Goal: Information Seeking & Learning: Learn about a topic

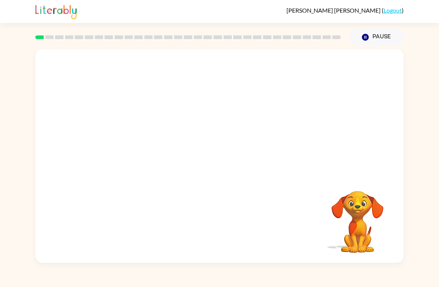
click at [434, 133] on div "Your browser must support playing .mp4 files to use Literably. Please try using…" at bounding box center [219, 154] width 439 height 217
click at [211, 162] on button "button" at bounding box center [220, 159] width 48 height 27
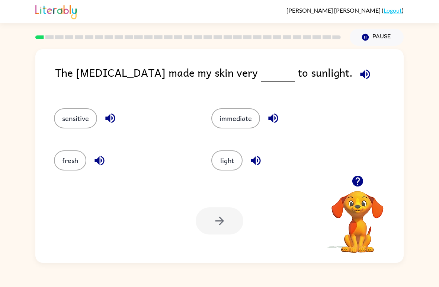
click at [71, 111] on button "sensitive" at bounding box center [75, 118] width 43 height 20
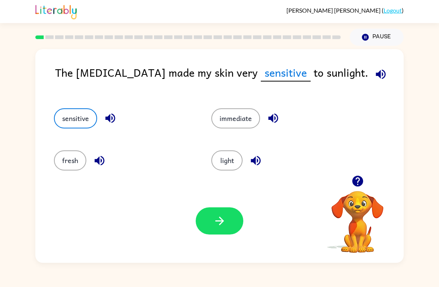
click at [216, 234] on button "button" at bounding box center [220, 220] width 48 height 27
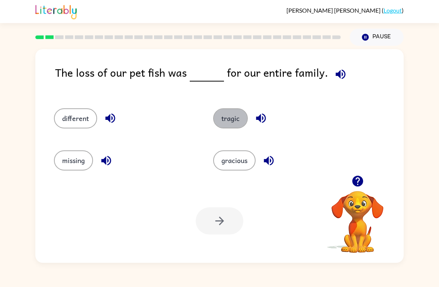
click at [234, 117] on button "tragic" at bounding box center [230, 118] width 35 height 20
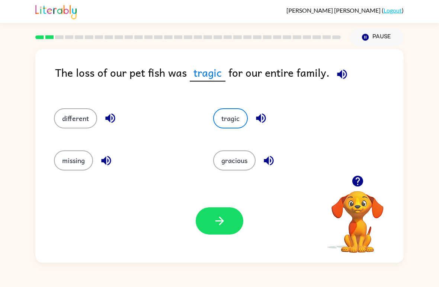
click at [219, 220] on icon "button" at bounding box center [219, 220] width 13 height 13
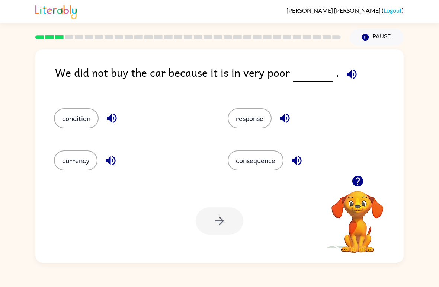
click at [69, 119] on button "condition" at bounding box center [76, 118] width 45 height 20
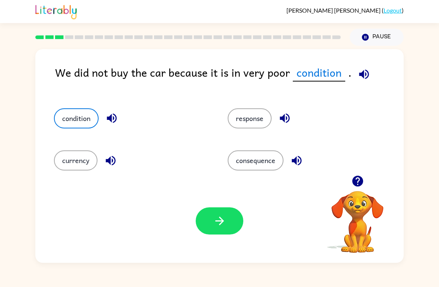
click at [212, 212] on button "button" at bounding box center [220, 220] width 48 height 27
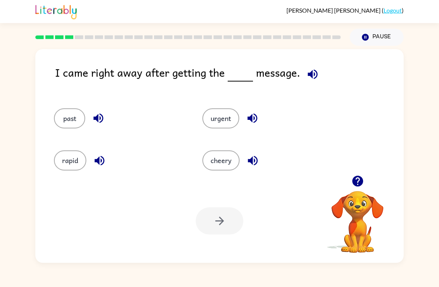
click at [64, 155] on button "rapid" at bounding box center [70, 160] width 32 height 20
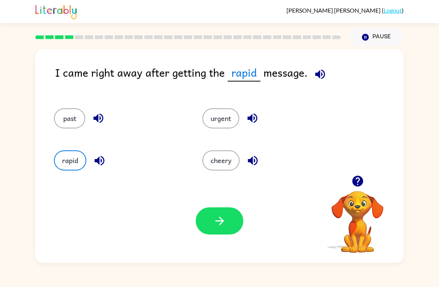
click at [229, 213] on button "button" at bounding box center [220, 220] width 48 height 27
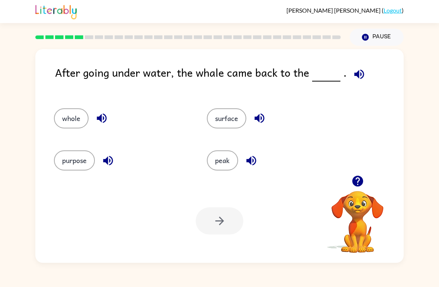
click at [230, 128] on button "surface" at bounding box center [226, 118] width 39 height 20
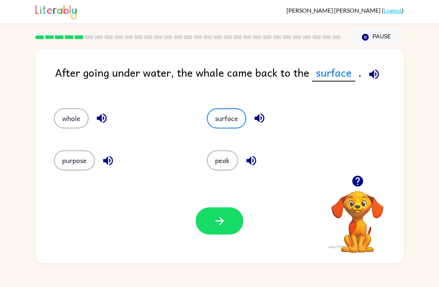
click at [232, 225] on button "button" at bounding box center [220, 220] width 48 height 27
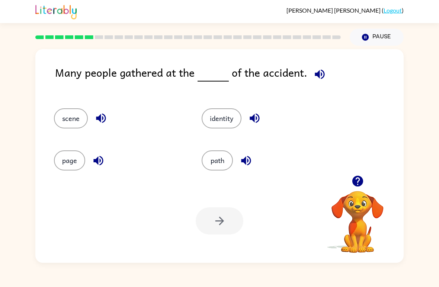
click at [78, 122] on button "scene" at bounding box center [71, 118] width 34 height 20
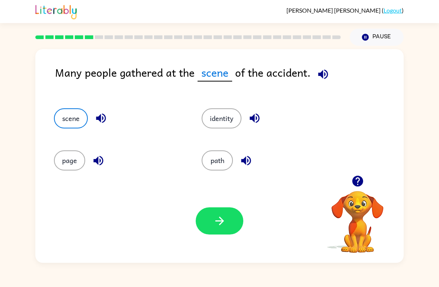
click at [213, 226] on button "button" at bounding box center [220, 220] width 48 height 27
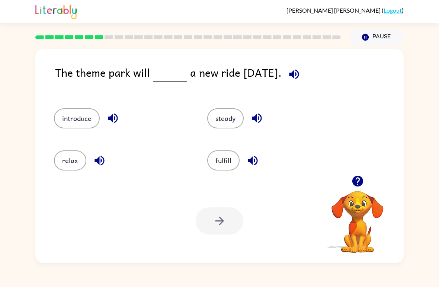
click at [72, 121] on button "introduce" at bounding box center [77, 118] width 46 height 20
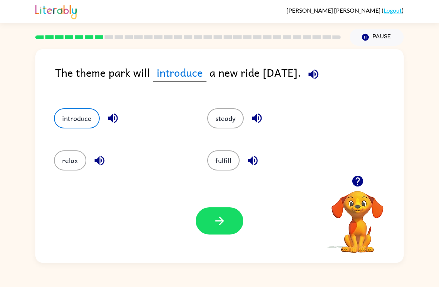
click at [225, 211] on button "button" at bounding box center [220, 220] width 48 height 27
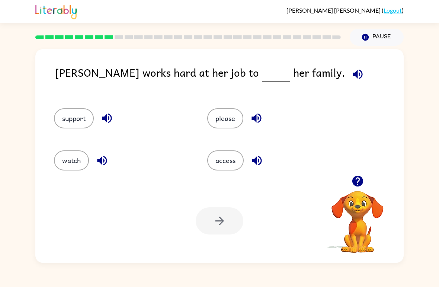
click at [64, 105] on div "support" at bounding box center [116, 115] width 153 height 42
click at [72, 111] on button "support" at bounding box center [74, 118] width 40 height 20
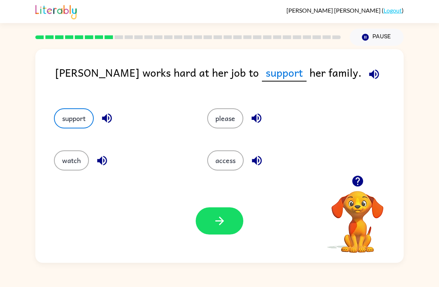
click at [212, 228] on button "button" at bounding box center [220, 220] width 48 height 27
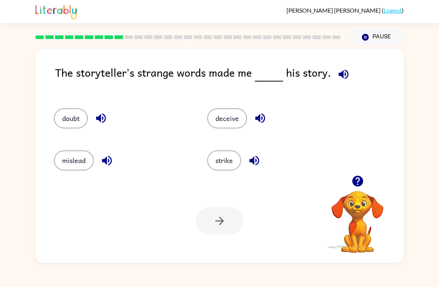
click at [75, 110] on button "doubt" at bounding box center [71, 118] width 34 height 20
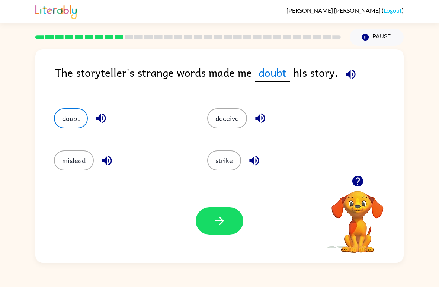
click at [222, 225] on icon "button" at bounding box center [219, 220] width 13 height 13
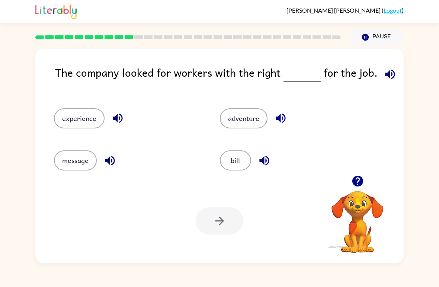
click at [71, 109] on button "experience" at bounding box center [79, 118] width 51 height 20
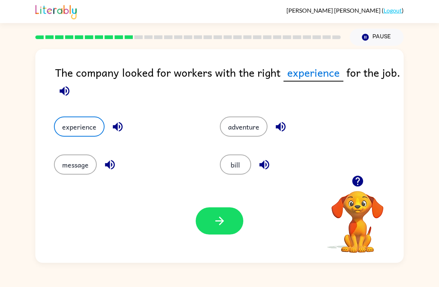
click at [236, 215] on button "button" at bounding box center [220, 220] width 48 height 27
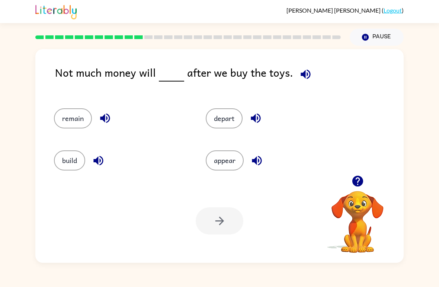
click at [67, 114] on button "remain" at bounding box center [73, 118] width 38 height 20
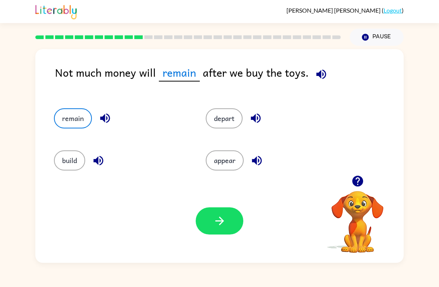
click at [220, 209] on button "button" at bounding box center [220, 220] width 48 height 27
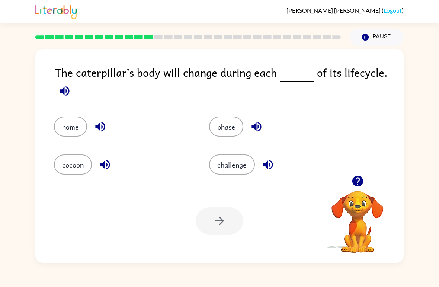
click at [223, 133] on button "phase" at bounding box center [226, 127] width 34 height 20
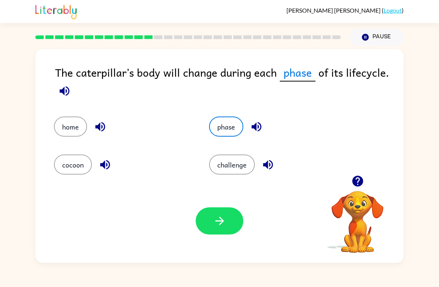
click at [216, 231] on button "button" at bounding box center [220, 220] width 48 height 27
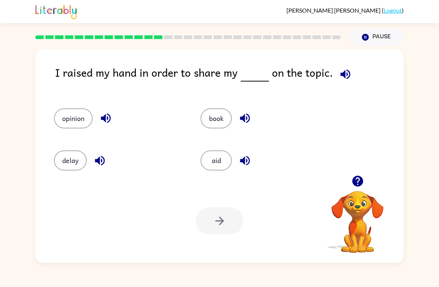
click at [64, 109] on button "opinion" at bounding box center [73, 118] width 39 height 20
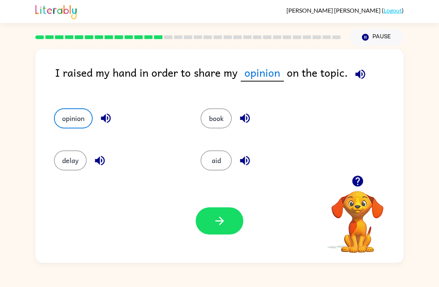
click at [229, 226] on button "button" at bounding box center [220, 220] width 48 height 27
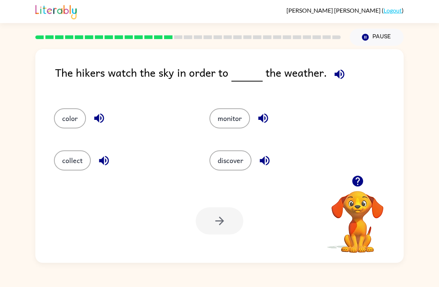
click at [233, 119] on button "monitor" at bounding box center [230, 118] width 41 height 20
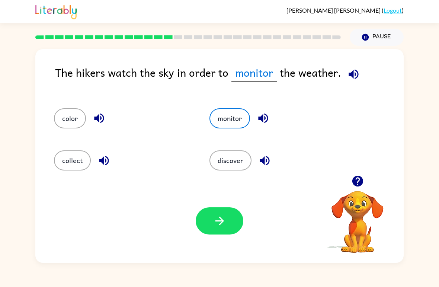
click at [204, 236] on div "Your browser must support playing .mp4 files to use Literably. Please try using…" at bounding box center [219, 221] width 369 height 84
click at [217, 223] on icon "button" at bounding box center [219, 220] width 13 height 13
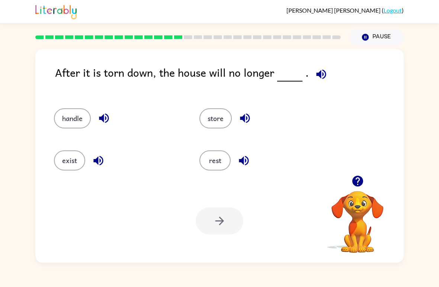
click at [63, 155] on button "exist" at bounding box center [69, 160] width 31 height 20
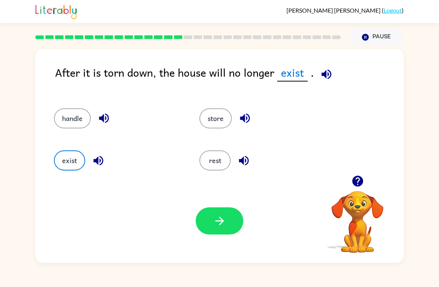
click at [206, 213] on button "button" at bounding box center [220, 220] width 48 height 27
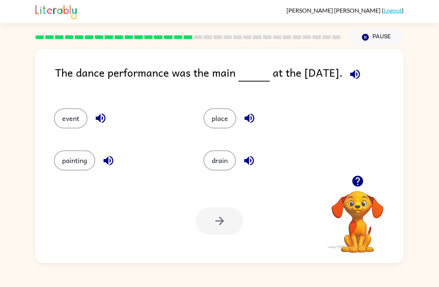
click at [61, 117] on button "event" at bounding box center [71, 118] width 34 height 20
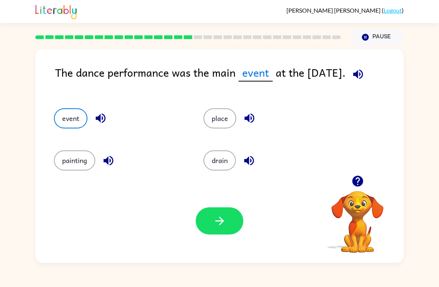
click at [202, 229] on button "button" at bounding box center [220, 220] width 48 height 27
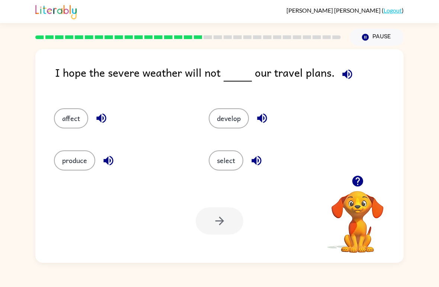
click at [67, 117] on button "affect" at bounding box center [71, 118] width 34 height 20
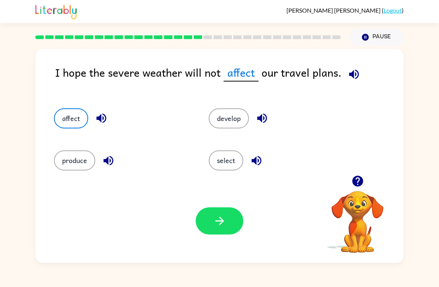
click at [209, 234] on button "button" at bounding box center [220, 220] width 48 height 27
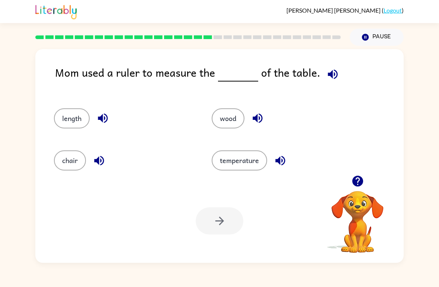
click at [65, 115] on button "length" at bounding box center [72, 118] width 36 height 20
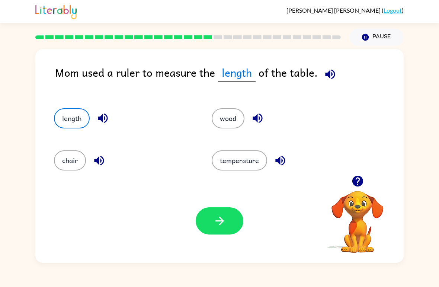
click at [201, 227] on button "button" at bounding box center [220, 220] width 48 height 27
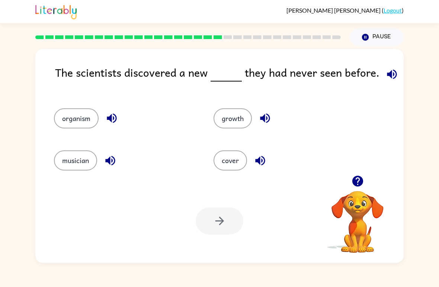
click at [73, 116] on button "organism" at bounding box center [76, 118] width 45 height 20
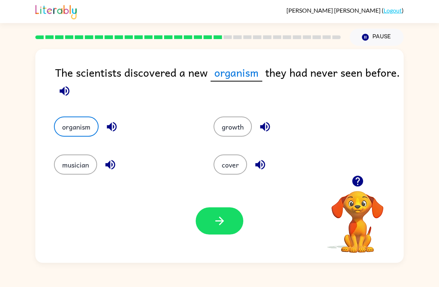
click at [214, 225] on icon "button" at bounding box center [219, 220] width 13 height 13
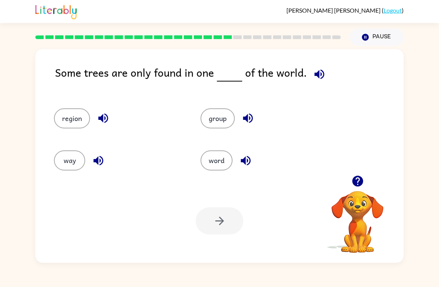
click at [58, 105] on div "region" at bounding box center [113, 115] width 147 height 42
click at [63, 118] on button "region" at bounding box center [72, 118] width 36 height 20
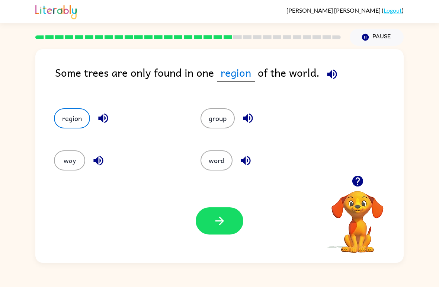
click at [228, 220] on button "button" at bounding box center [220, 220] width 48 height 27
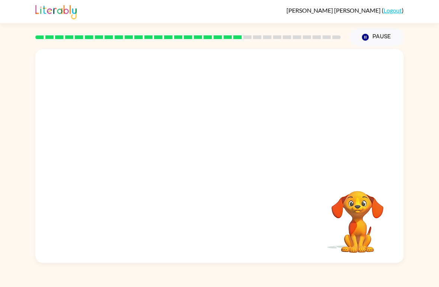
click at [152, 158] on video "Your browser must support playing .mp4 files to use Literably. Please try using…" at bounding box center [219, 112] width 369 height 126
click at [151, 157] on video "Your browser must support playing .mp4 files to use Literably. Please try using…" at bounding box center [219, 112] width 369 height 126
click at [146, 155] on video "Your browser must support playing .mp4 files to use Literably. Please try using…" at bounding box center [219, 112] width 369 height 126
click at [155, 148] on video "Your browser must support playing .mp4 files to use Literably. Please try using…" at bounding box center [219, 112] width 369 height 126
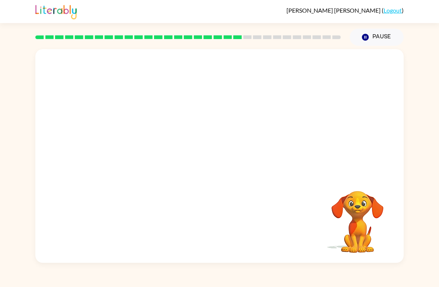
click at [151, 150] on video "Your browser must support playing .mp4 files to use Literably. Please try using…" at bounding box center [219, 112] width 369 height 126
click at [158, 143] on video "Your browser must support playing .mp4 files to use Literably. Please try using…" at bounding box center [219, 112] width 369 height 126
click at [154, 151] on video "Your browser must support playing .mp4 files to use Literably. Please try using…" at bounding box center [219, 112] width 369 height 126
click at [158, 153] on video "Your browser must support playing .mp4 files to use Literably. Please try using…" at bounding box center [219, 112] width 369 height 126
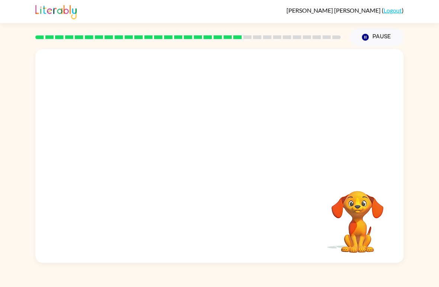
click at [158, 146] on video "Your browser must support playing .mp4 files to use Literably. Please try using…" at bounding box center [219, 112] width 369 height 126
click at [152, 150] on video "Your browser must support playing .mp4 files to use Literably. Please try using…" at bounding box center [219, 112] width 369 height 126
click at [163, 148] on video "Your browser must support playing .mp4 files to use Literably. Please try using…" at bounding box center [219, 112] width 369 height 126
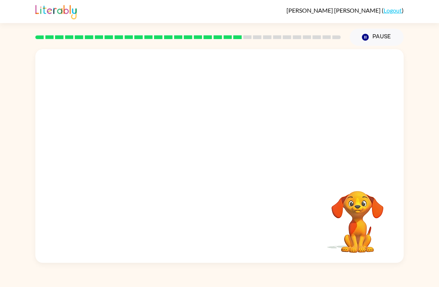
click at [141, 159] on video "Your browser must support playing .mp4 files to use Literably. Please try using…" at bounding box center [219, 112] width 369 height 126
click at [159, 153] on video "Your browser must support playing .mp4 files to use Literably. Please try using…" at bounding box center [219, 112] width 369 height 126
click at [146, 151] on video "Your browser must support playing .mp4 files to use Literably. Please try using…" at bounding box center [219, 112] width 369 height 126
click at [145, 151] on video "Your browser must support playing .mp4 files to use Literably. Please try using…" at bounding box center [219, 112] width 369 height 126
click at [159, 146] on video "Your browser must support playing .mp4 files to use Literably. Please try using…" at bounding box center [219, 112] width 369 height 126
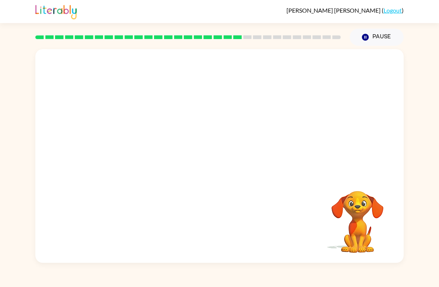
click at [147, 142] on video "Your browser must support playing .mp4 files to use Literably. Please try using…" at bounding box center [219, 112] width 369 height 126
click at [146, 142] on video "Your browser must support playing .mp4 files to use Literably. Please try using…" at bounding box center [219, 112] width 369 height 126
click at [132, 160] on video "Your browser must support playing .mp4 files to use Literably. Please try using…" at bounding box center [219, 112] width 369 height 126
click at [144, 160] on video "Your browser must support playing .mp4 files to use Literably. Please try using…" at bounding box center [219, 112] width 369 height 126
click at [151, 144] on video "Your browser must support playing .mp4 files to use Literably. Please try using…" at bounding box center [219, 112] width 369 height 126
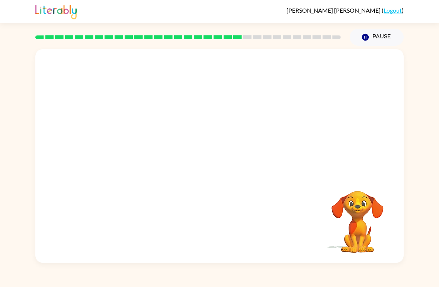
click at [139, 167] on video "Your browser must support playing .mp4 files to use Literably. Please try using…" at bounding box center [219, 112] width 369 height 126
click at [139, 166] on video "Your browser must support playing .mp4 files to use Literably. Please try using…" at bounding box center [219, 112] width 369 height 126
click at [153, 159] on video "Your browser must support playing .mp4 files to use Literably. Please try using…" at bounding box center [219, 112] width 369 height 126
click at [153, 158] on video "Your browser must support playing .mp4 files to use Literably. Please try using…" at bounding box center [219, 112] width 369 height 126
click at [160, 159] on video "Your browser must support playing .mp4 files to use Literably. Please try using…" at bounding box center [219, 112] width 369 height 126
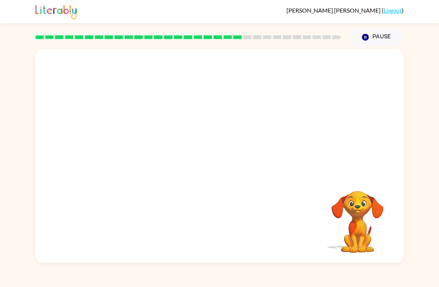
click at [161, 165] on video "Your browser must support playing .mp4 files to use Literably. Please try using…" at bounding box center [219, 112] width 369 height 126
click at [155, 157] on video "Your browser must support playing .mp4 files to use Literably. Please try using…" at bounding box center [219, 112] width 369 height 126
click at [172, 173] on video "Your browser must support playing .mp4 files to use Literably. Please try using…" at bounding box center [219, 112] width 369 height 126
click at [231, 160] on button "button" at bounding box center [220, 159] width 48 height 27
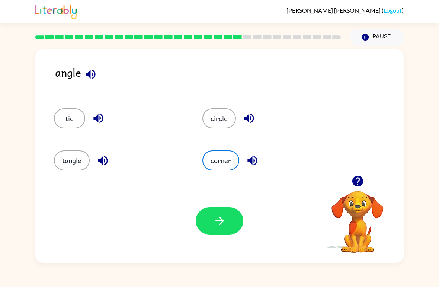
click at [232, 223] on button "button" at bounding box center [220, 220] width 48 height 27
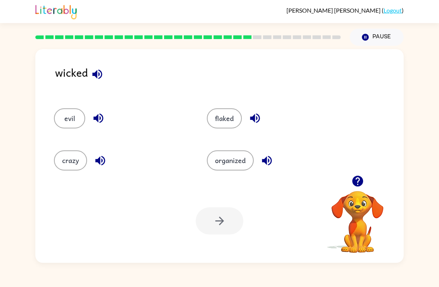
click at [75, 122] on button "evil" at bounding box center [69, 118] width 31 height 20
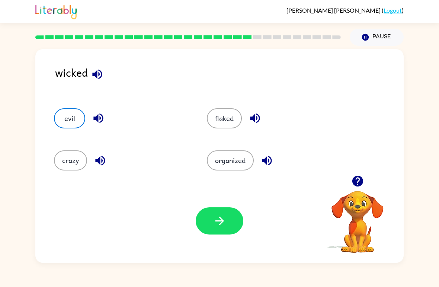
click at [218, 222] on icon "button" at bounding box center [219, 220] width 13 height 13
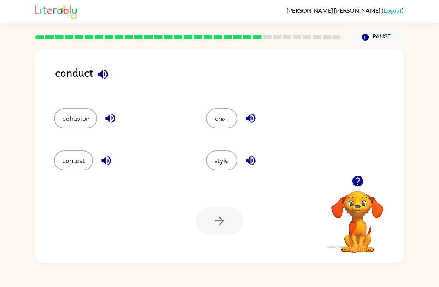
click at [75, 114] on button "behavior" at bounding box center [75, 118] width 43 height 20
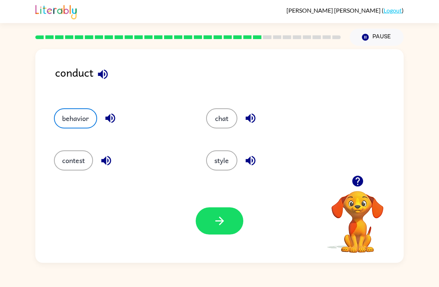
click at [209, 227] on button "button" at bounding box center [220, 220] width 48 height 27
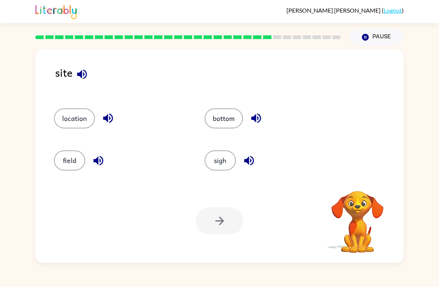
click at [66, 118] on button "location" at bounding box center [74, 118] width 41 height 20
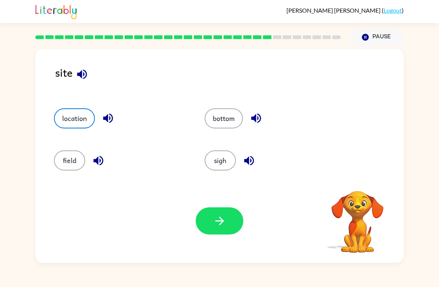
click at [205, 229] on button "button" at bounding box center [220, 220] width 48 height 27
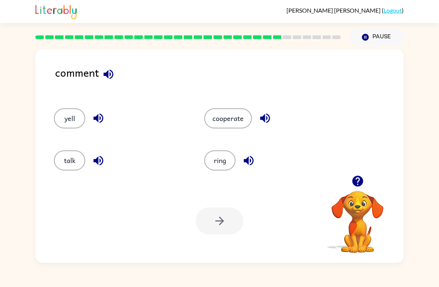
click at [60, 159] on button "talk" at bounding box center [69, 160] width 31 height 20
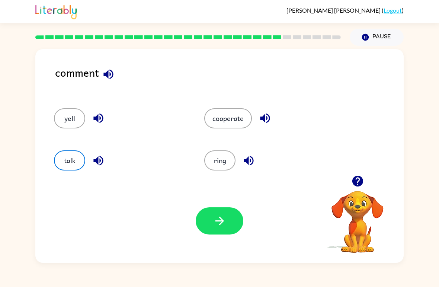
click at [216, 224] on icon "button" at bounding box center [219, 220] width 13 height 13
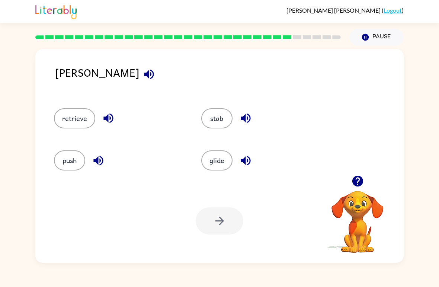
click at [213, 125] on button "stab" at bounding box center [216, 118] width 31 height 20
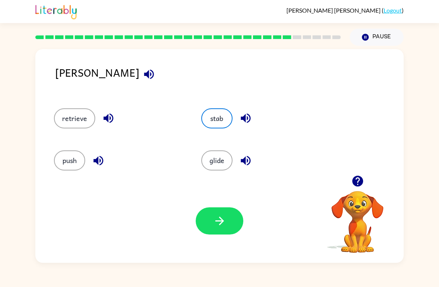
click at [227, 217] on button "button" at bounding box center [220, 220] width 48 height 27
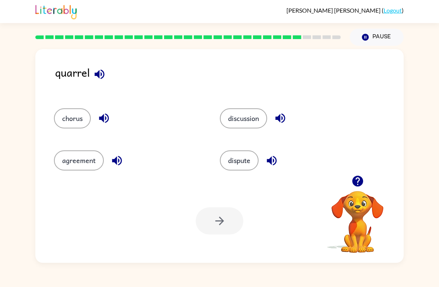
click at [253, 121] on button "discussion" at bounding box center [243, 118] width 47 height 20
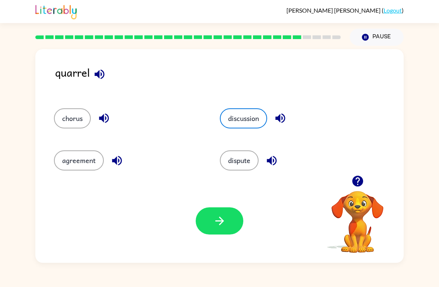
click at [212, 225] on button "button" at bounding box center [220, 220] width 48 height 27
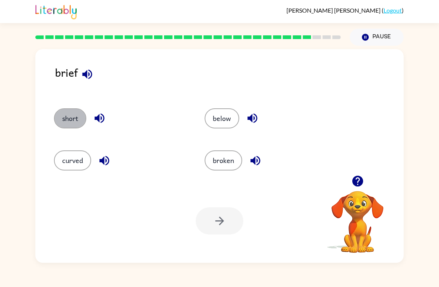
click at [62, 117] on button "short" at bounding box center [70, 118] width 32 height 20
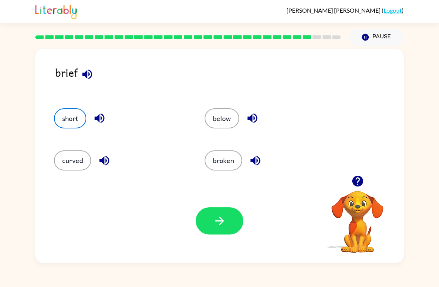
click at [82, 155] on button "curved" at bounding box center [72, 160] width 37 height 20
click at [215, 216] on icon "button" at bounding box center [219, 220] width 13 height 13
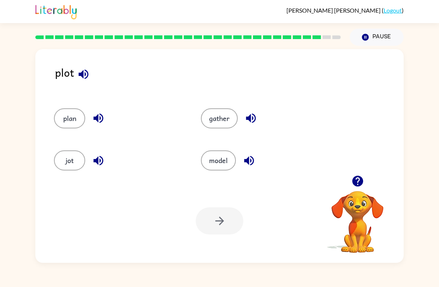
click at [217, 115] on button "gather" at bounding box center [219, 118] width 37 height 20
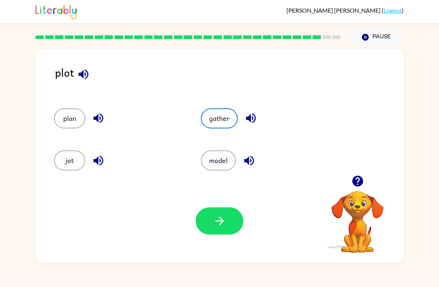
click at [226, 222] on icon "button" at bounding box center [219, 220] width 13 height 13
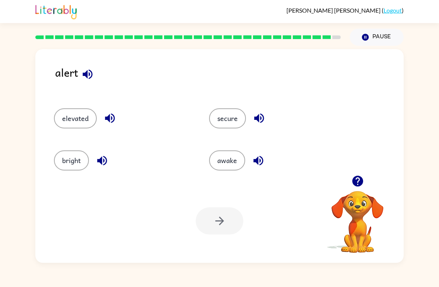
click at [69, 160] on button "bright" at bounding box center [71, 160] width 35 height 20
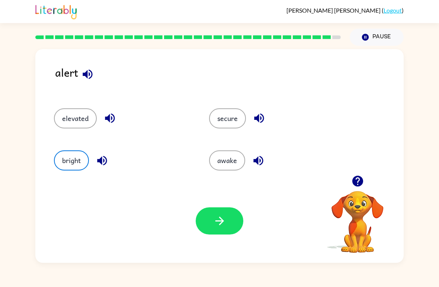
click at [215, 114] on button "secure" at bounding box center [227, 118] width 37 height 20
click at [207, 220] on button "button" at bounding box center [220, 220] width 48 height 27
